Goal: Task Accomplishment & Management: Use online tool/utility

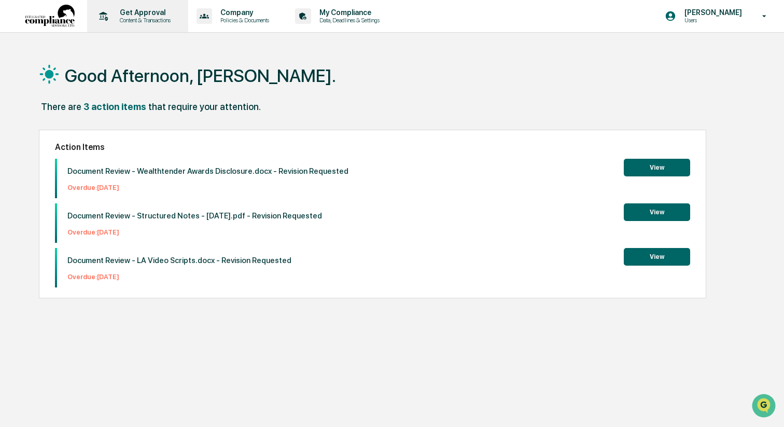
click at [152, 19] on p "Content & Transactions" at bounding box center [143, 20] width 64 height 7
click at [662, 256] on button "View" at bounding box center [657, 257] width 66 height 18
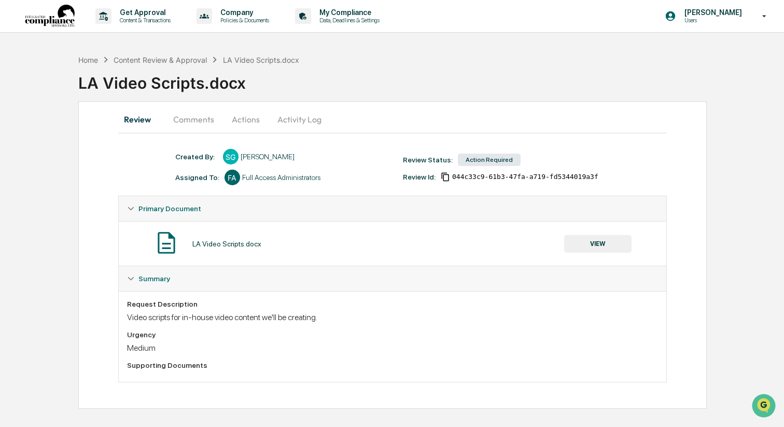
click at [620, 241] on button "VIEW" at bounding box center [597, 244] width 67 height 18
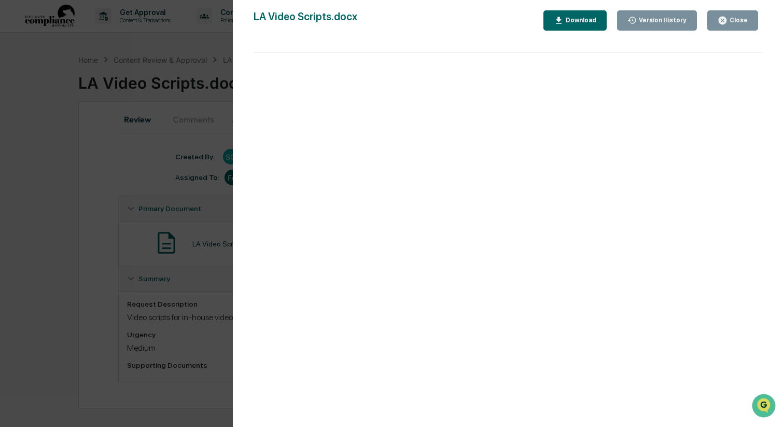
click at [722, 16] on icon "button" at bounding box center [723, 21] width 10 height 10
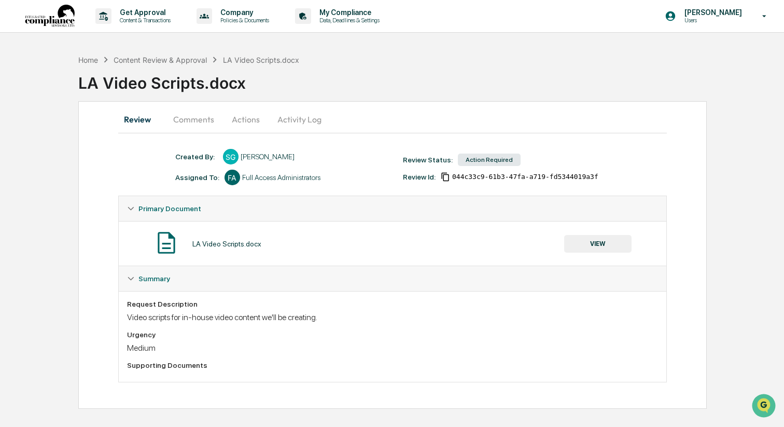
click at [195, 118] on button "Comments" at bounding box center [194, 119] width 58 height 25
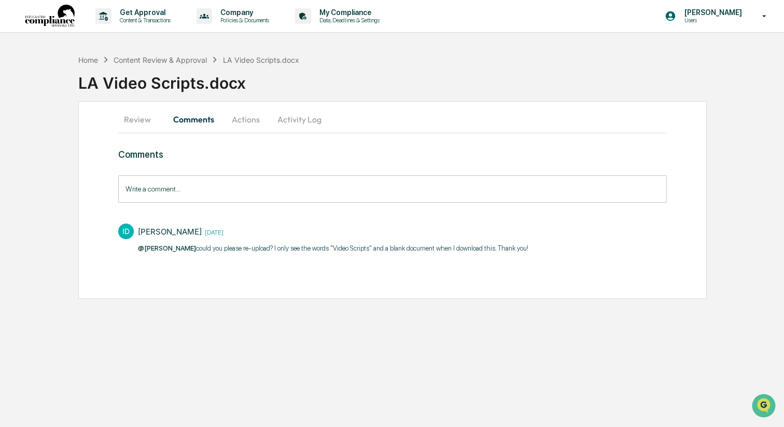
click at [240, 119] on button "Actions" at bounding box center [245, 119] width 47 height 25
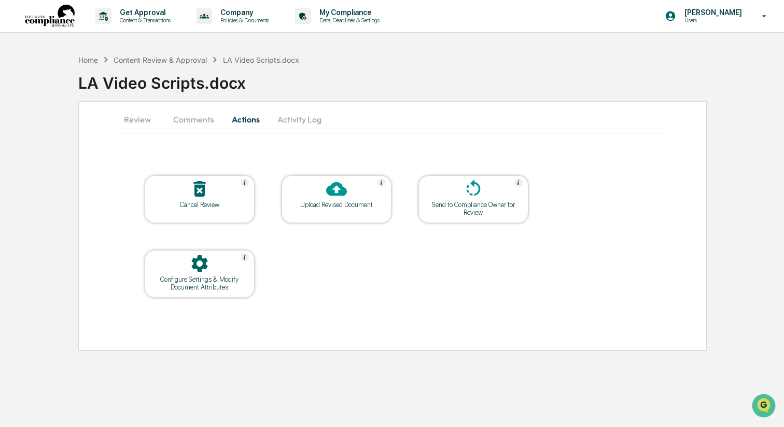
click at [142, 118] on button "Review" at bounding box center [141, 119] width 47 height 25
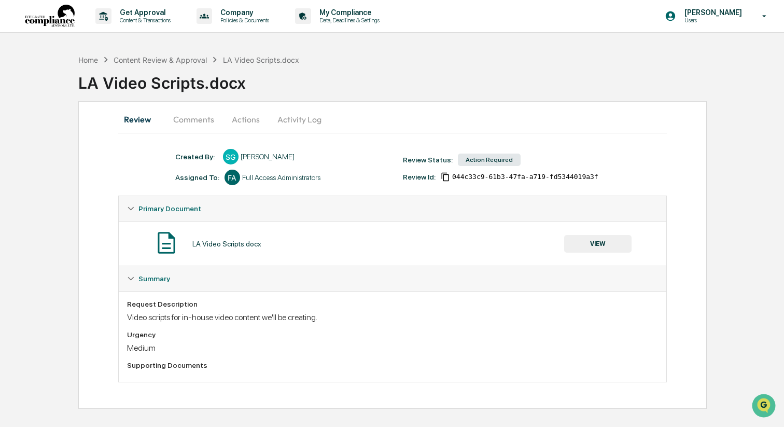
click at [245, 120] on button "Actions" at bounding box center [245, 119] width 47 height 25
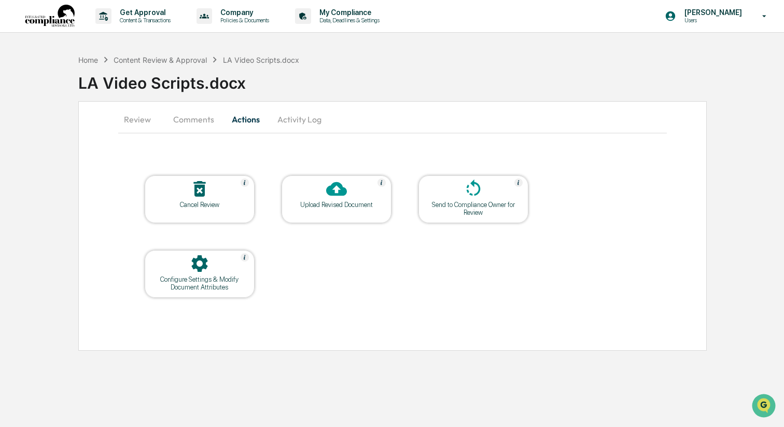
click at [340, 209] on div "Upload Revised Document" at bounding box center [337, 199] width 110 height 48
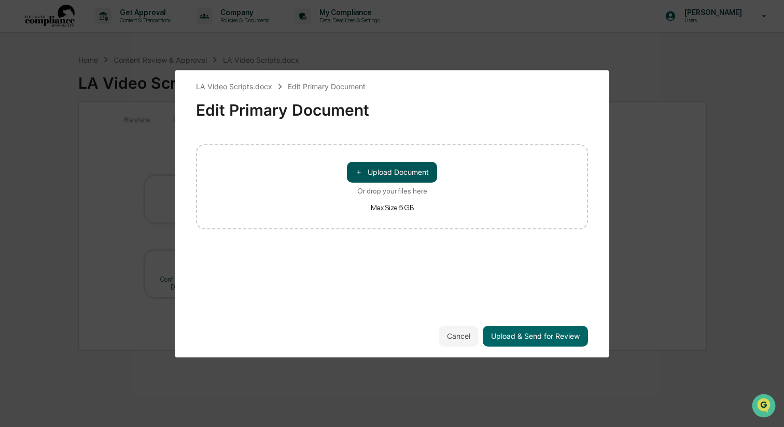
click at [367, 179] on button "＋ Upload Document" at bounding box center [392, 172] width 90 height 21
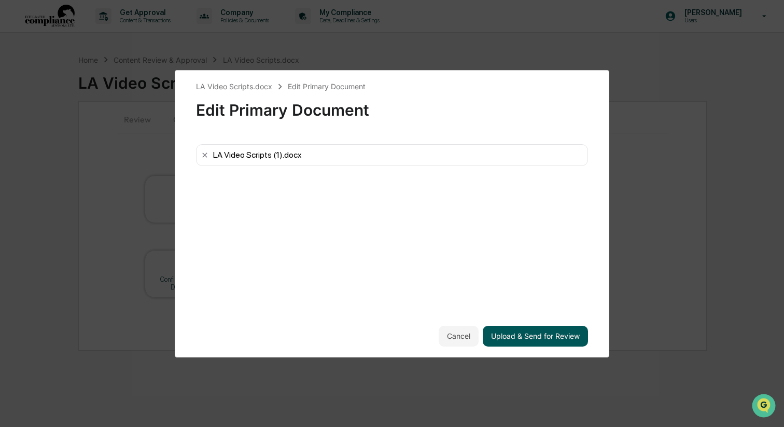
click at [529, 343] on button "Upload & Send for Review" at bounding box center [535, 336] width 105 height 21
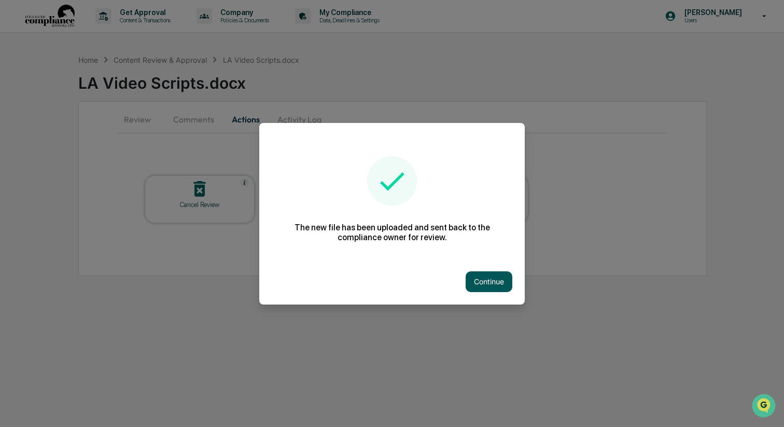
click at [493, 290] on button "Continue" at bounding box center [489, 281] width 47 height 21
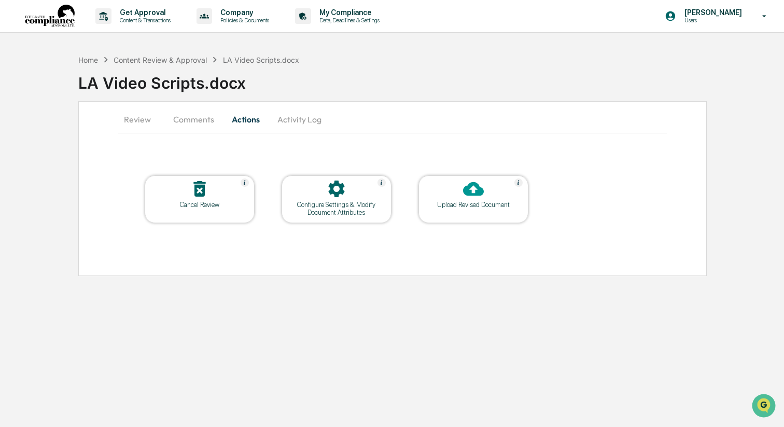
click at [205, 115] on button "Comments" at bounding box center [194, 119] width 58 height 25
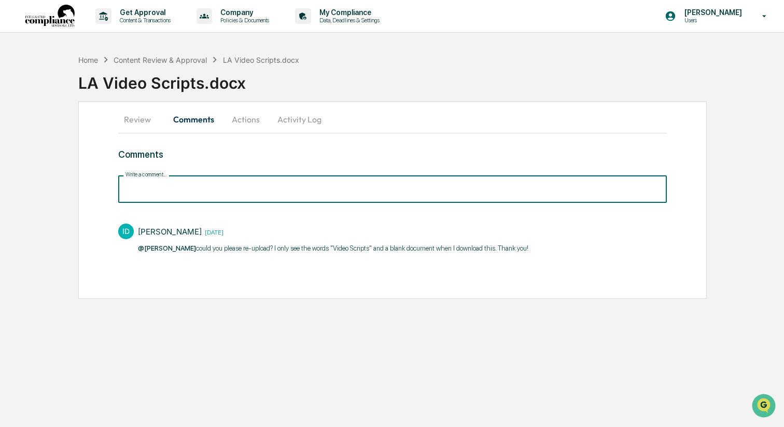
click at [225, 197] on input "Write a comment..." at bounding box center [392, 188] width 549 height 27
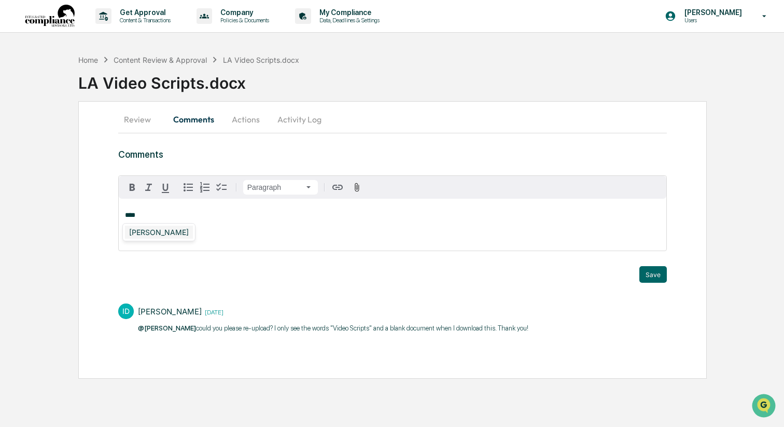
click at [171, 235] on div "[PERSON_NAME]" at bounding box center [159, 232] width 68 height 13
click at [655, 276] on button "Save" at bounding box center [652, 274] width 27 height 17
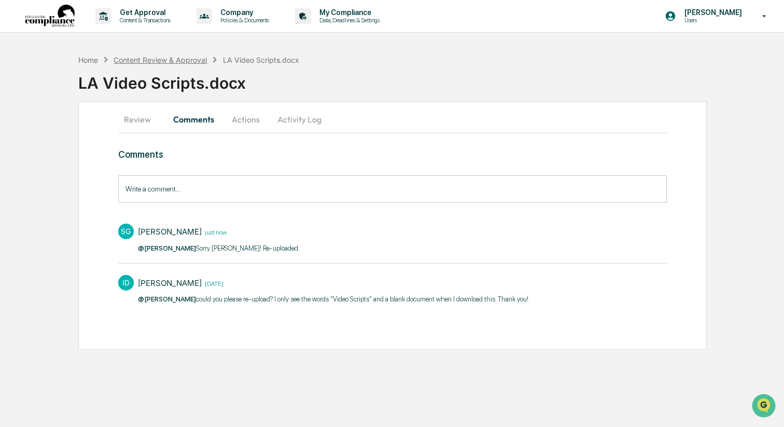
click at [136, 63] on div "Content Review & Approval" at bounding box center [160, 59] width 93 height 9
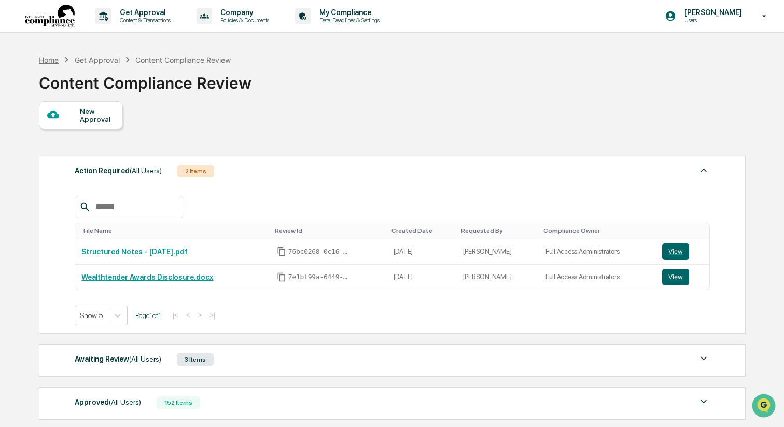
click at [55, 60] on div "Home" at bounding box center [49, 59] width 20 height 9
